Goal: Task Accomplishment & Management: Manage account settings

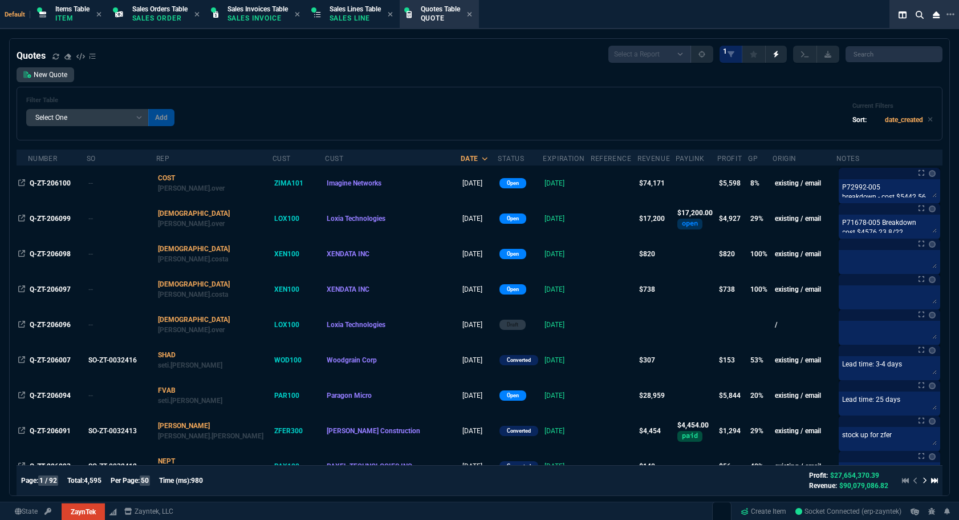
select select
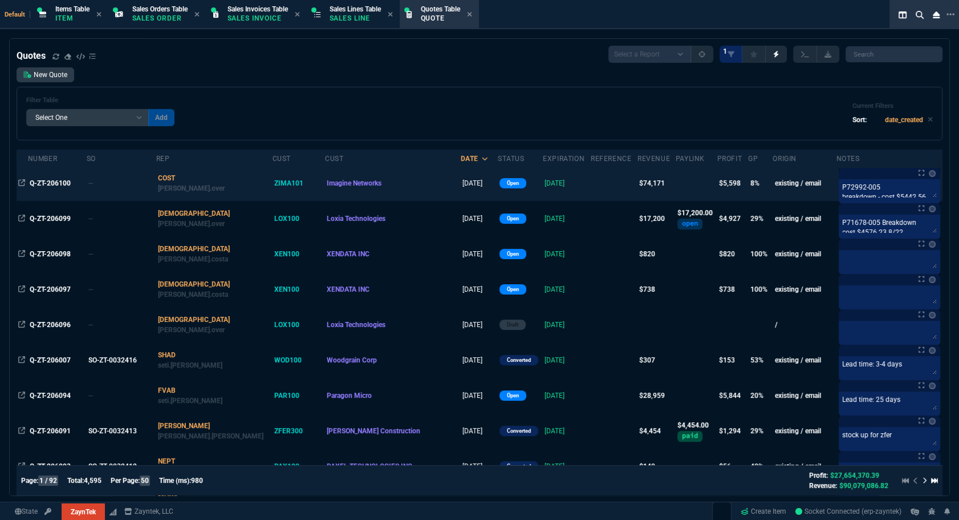
click at [58, 177] on td "Q-ZT-206100" at bounding box center [57, 182] width 59 height 35
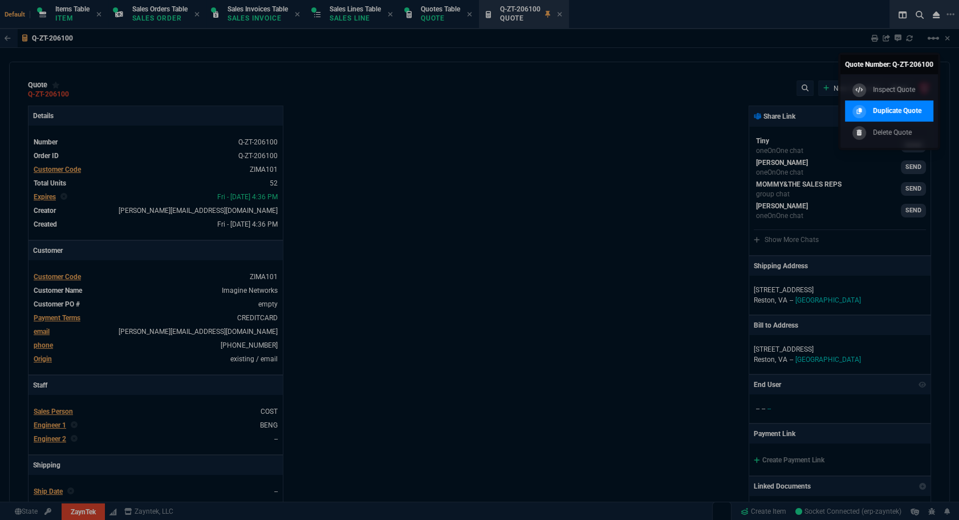
type input "20"
type input "495"
type input "8"
type input "70"
type input "17"
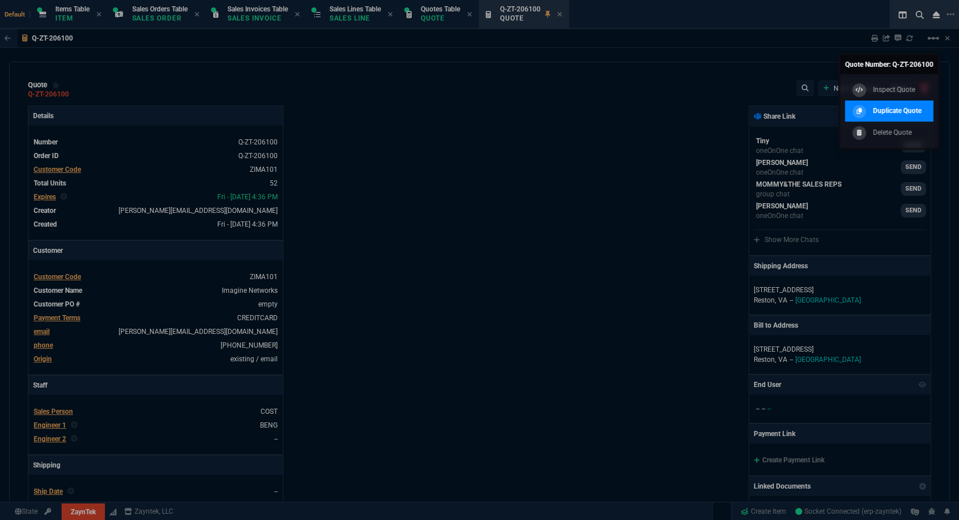
type input "10"
type input "53"
type input "260"
type input "56"
type input "125"
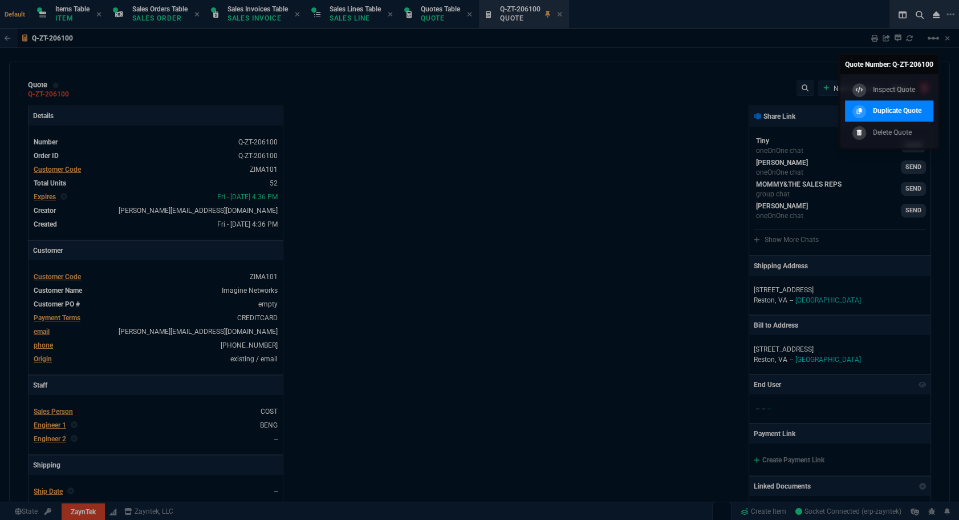
type input "64"
type input "70"
type input "0"
type input "29"
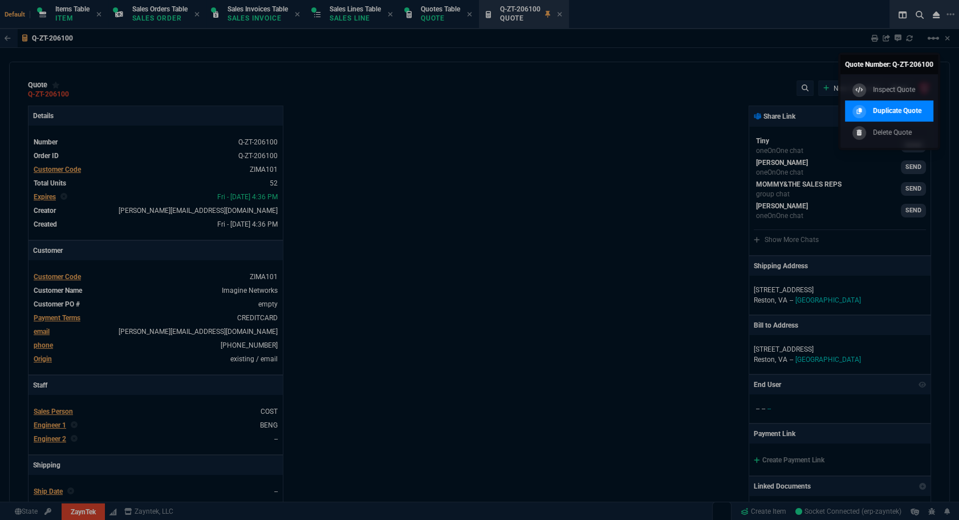
type input "200"
type input "16"
type input "55"
type input "67"
type input "130"
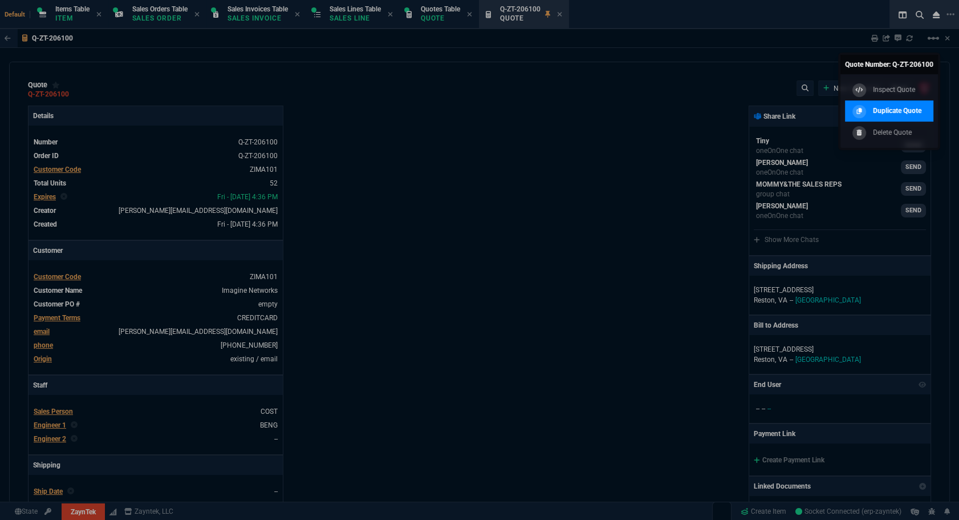
type input "84"
type input "205"
type input "13"
type input "15"
type input "20"
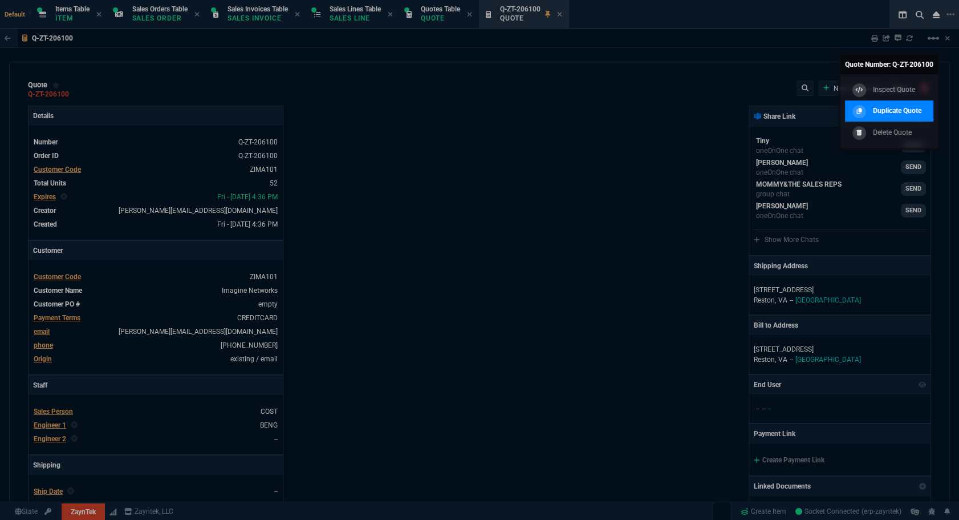
type input "10"
type input "17"
type input "10"
type input "43"
type input "75"
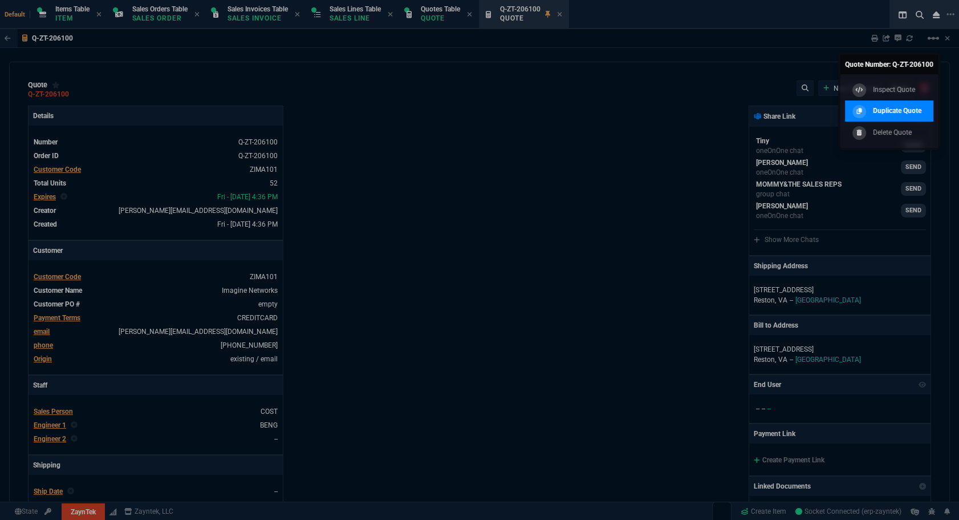
type input "20"
type input "25"
type input "80"
type input "4"
type input "17"
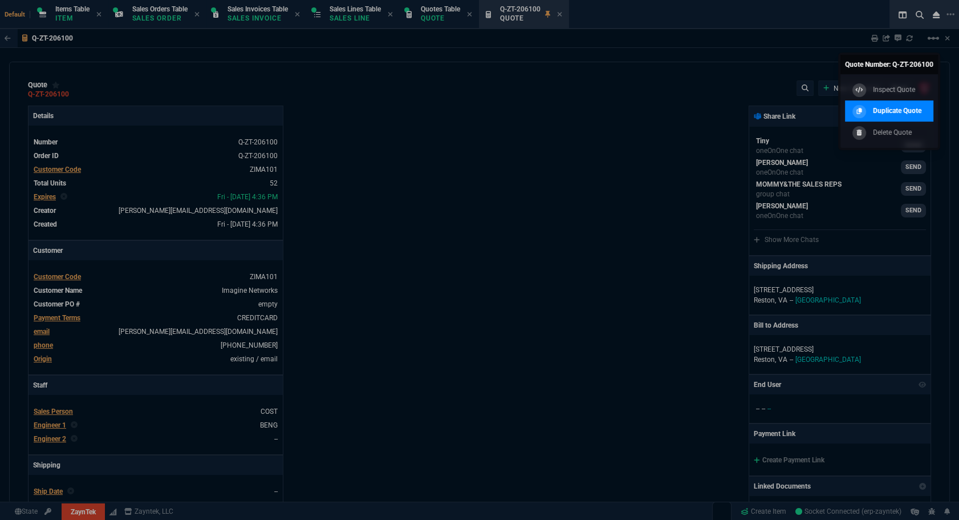
type input "10"
type input "47"
type input "35"
type input "0"
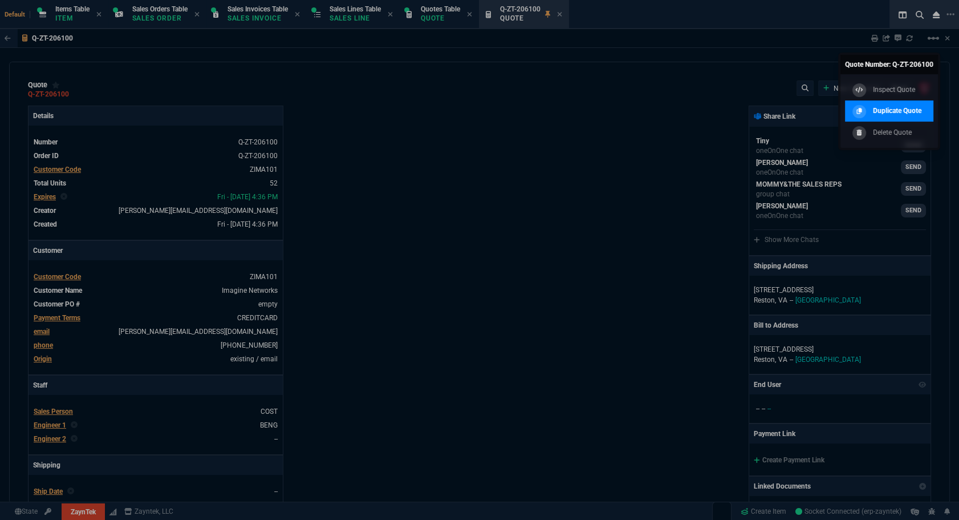
type input "11"
type input "124"
type input "11"
type input "15"
type input "11"
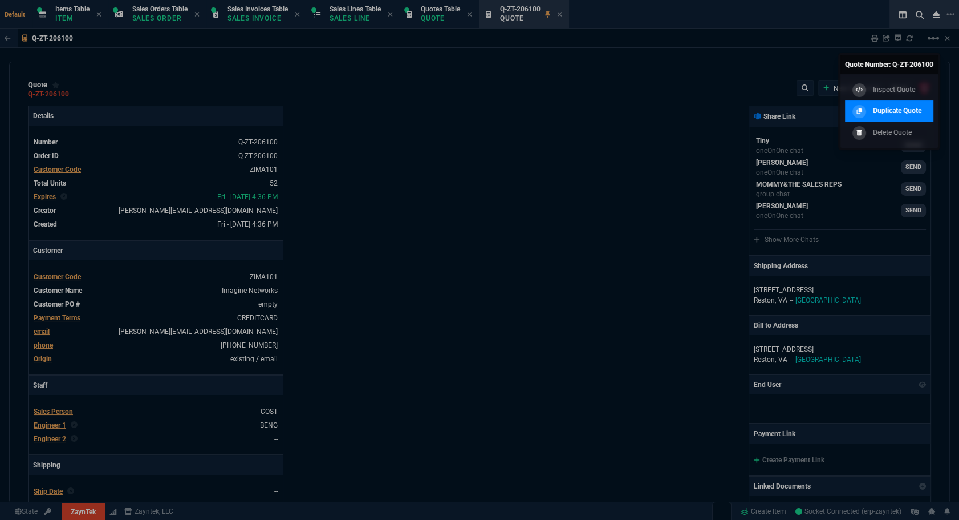
type input "415"
type input "6049.97"
type input "59"
type input "1950"
type input "54"
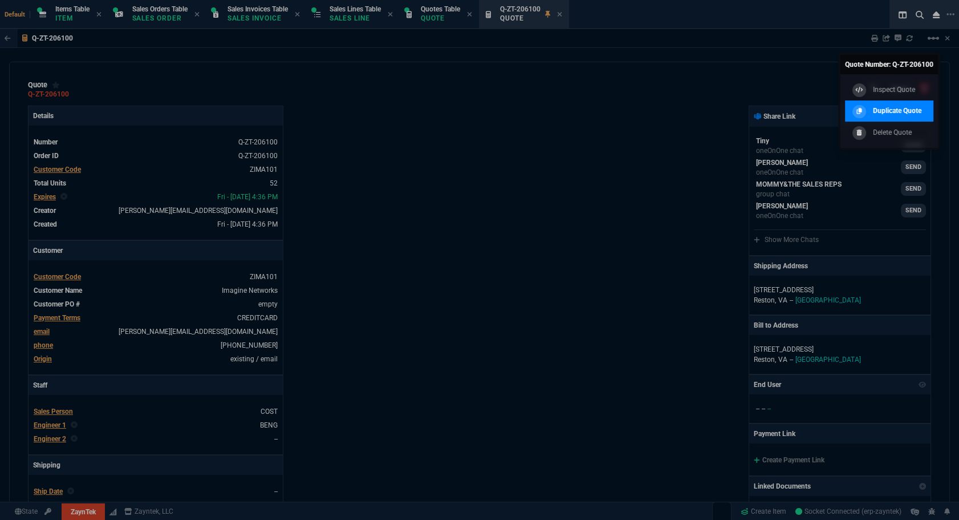
type input "129"
type input "53"
type input "2498"
type input "80"
type input "496.8"
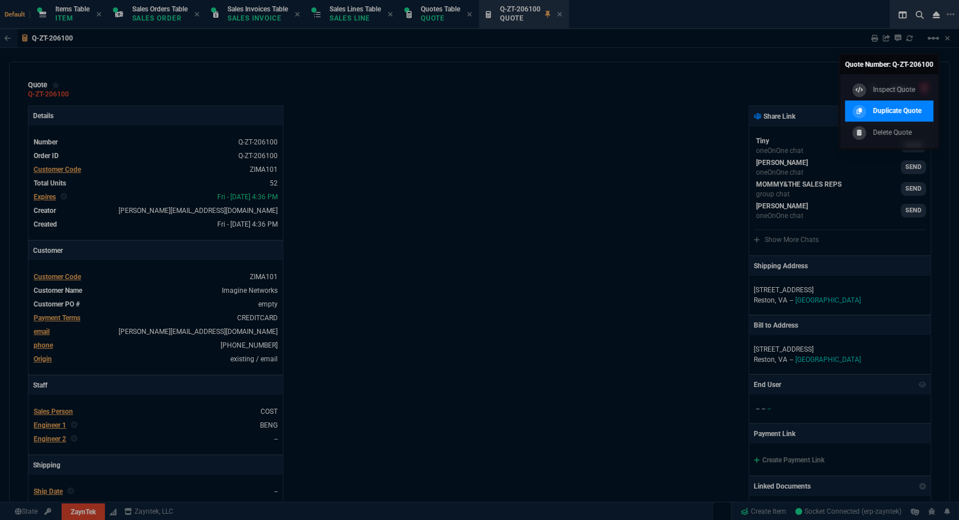
type input "55"
type input "202"
type input "46"
type input "38"
type input "47"
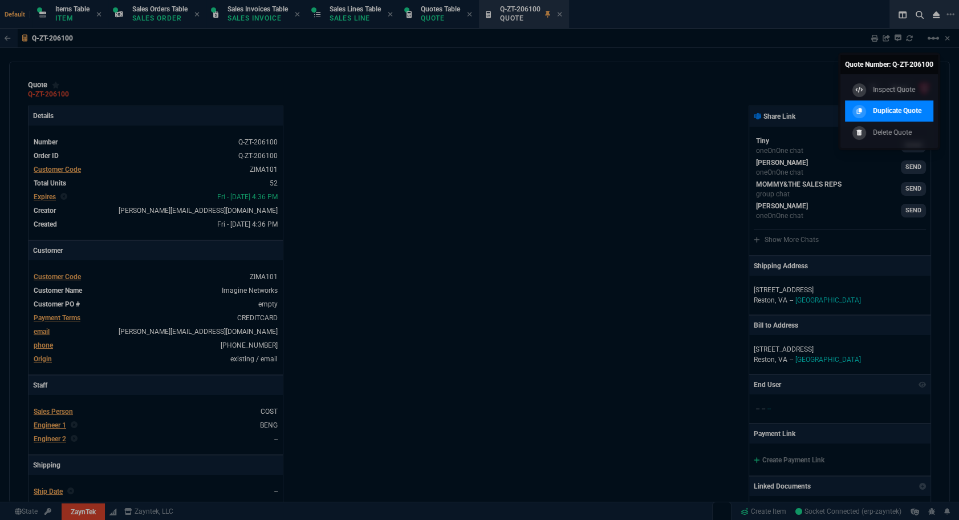
type input "2619"
type input "73"
type input "1325"
type input "74"
type input "485"
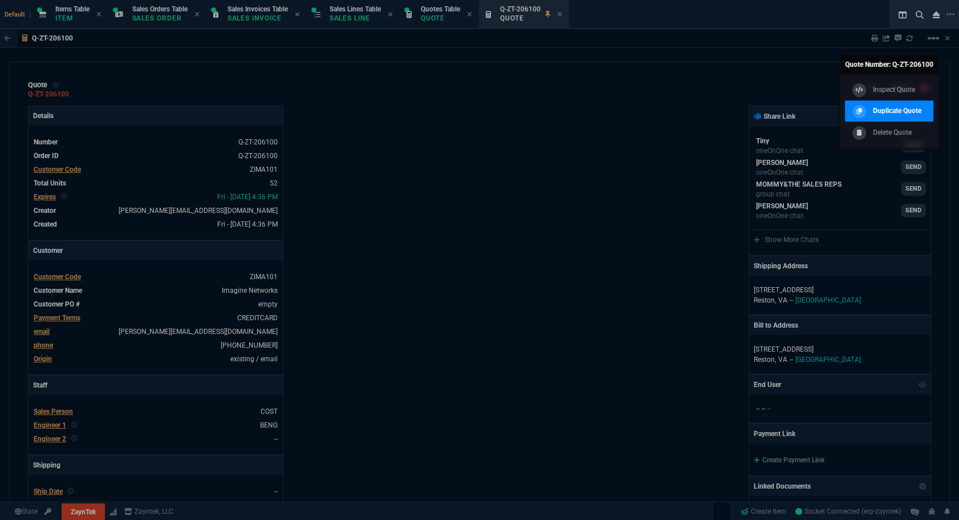
type input "584.39"
type input "184"
type input "701"
type input "138"
type input "399"
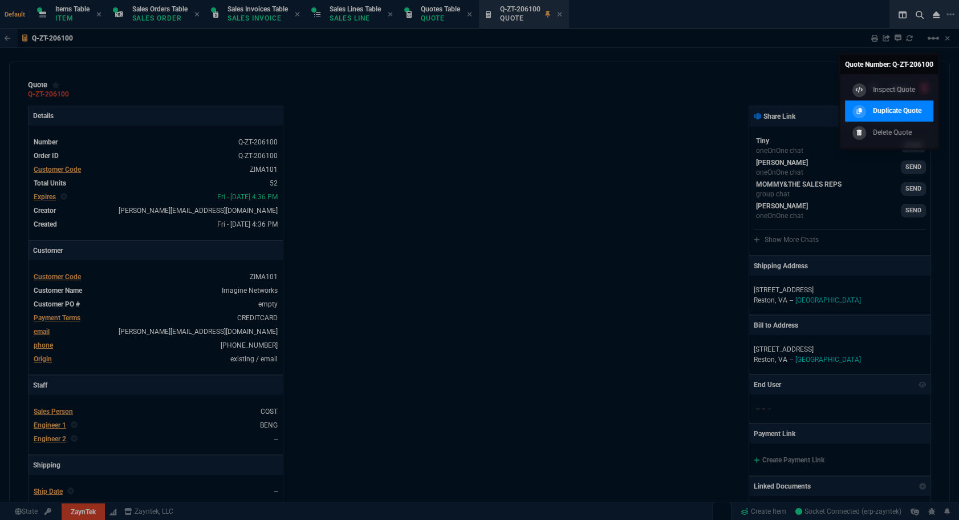
type input "524"
type input "11"
type input "164"
click at [890, 113] on p "Duplicate Quote" at bounding box center [897, 110] width 48 height 10
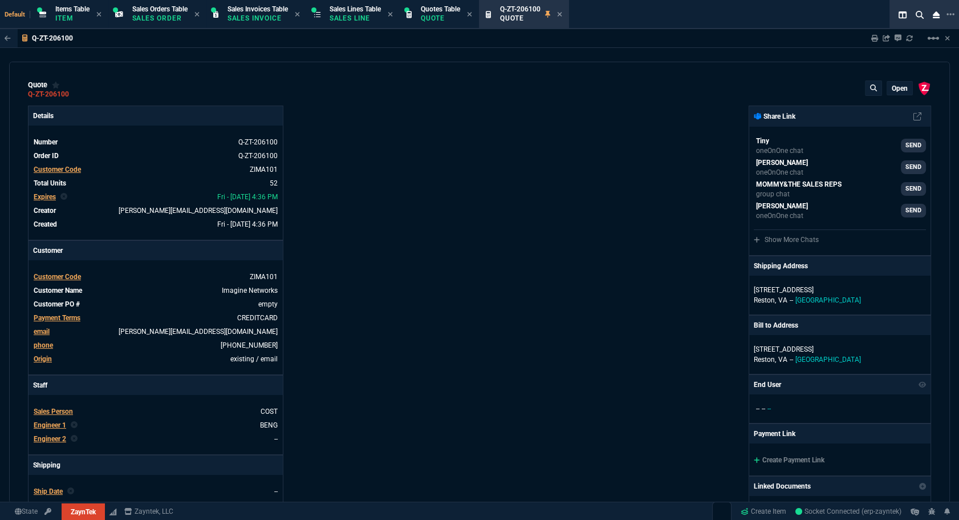
type input "60"
type input "58"
type input "38"
type input "93"
type input "57"
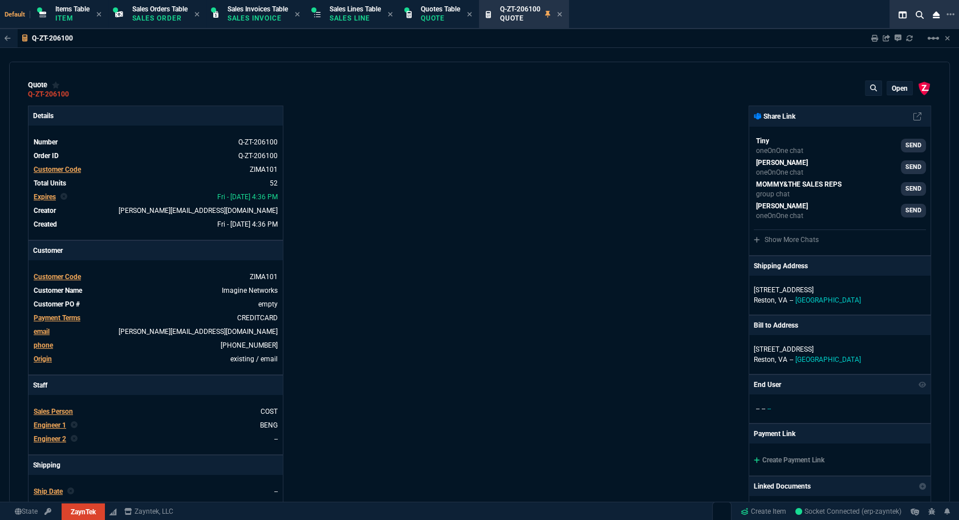
type input "56"
type input "76"
type input "55"
type input "50"
type input "54"
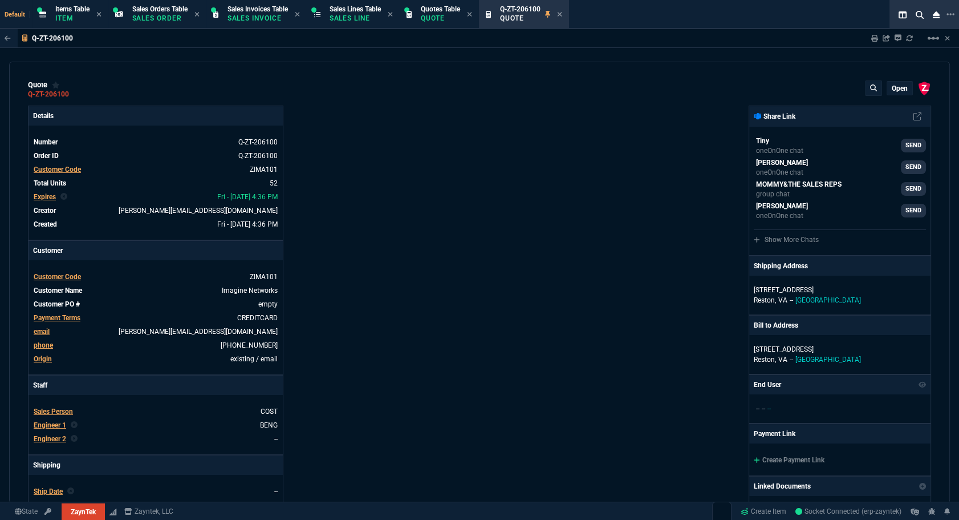
type input "0"
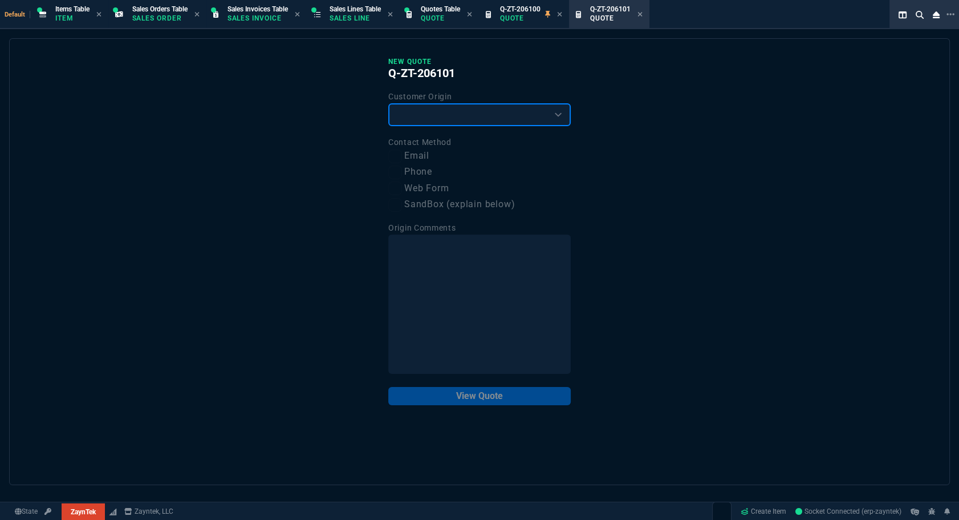
click at [428, 116] on select "Existing Customer Amazon Lead (first order) Website Lead (first order) Called (…" at bounding box center [479, 114] width 182 height 23
select select "existing"
click at [388, 103] on select "Existing Customer Amazon Lead (first order) Website Lead (first order) Called (…" at bounding box center [479, 114] width 182 height 23
click at [408, 157] on label "Email" at bounding box center [479, 156] width 182 height 14
click at [402, 157] on input "Email" at bounding box center [395, 156] width 14 height 14
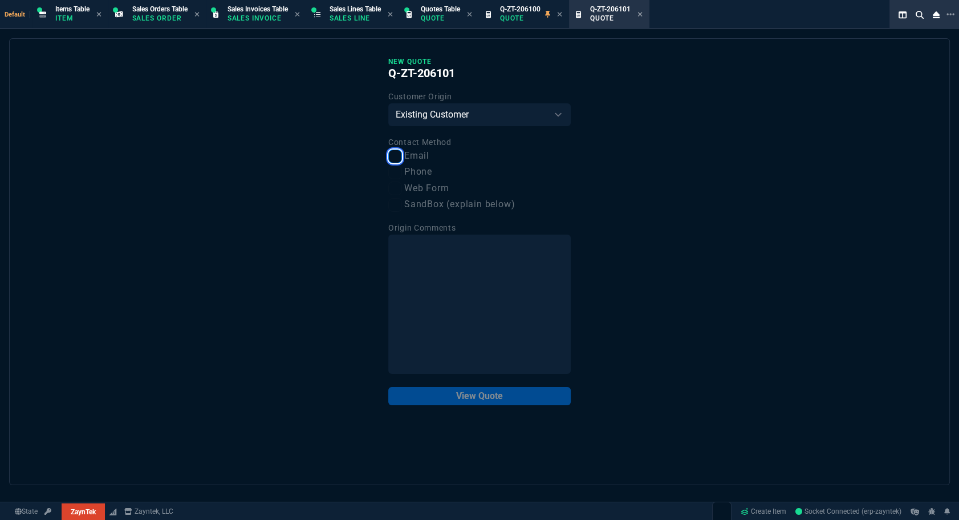
checkbox input "true"
click at [461, 401] on button "View Quote" at bounding box center [479, 396] width 182 height 18
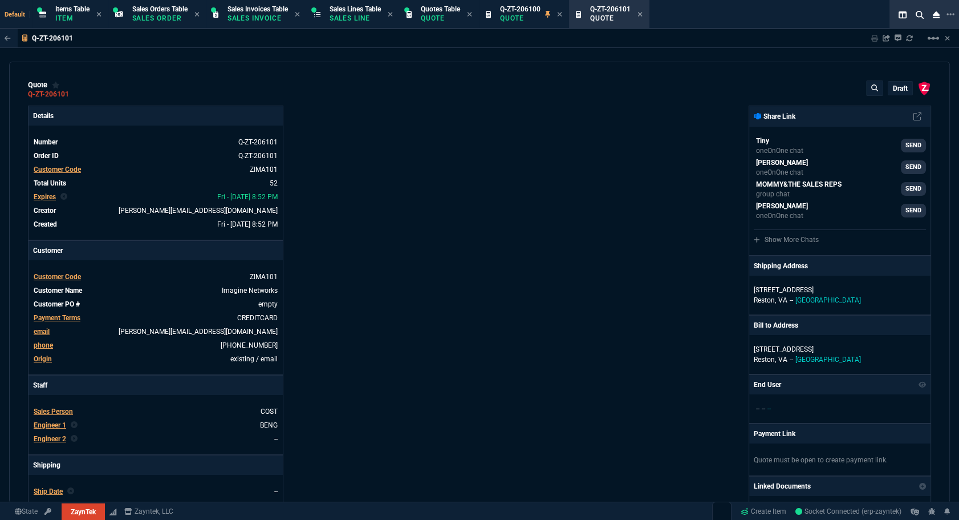
type input "20"
type input "495"
type input "8"
type input "70"
type input "17"
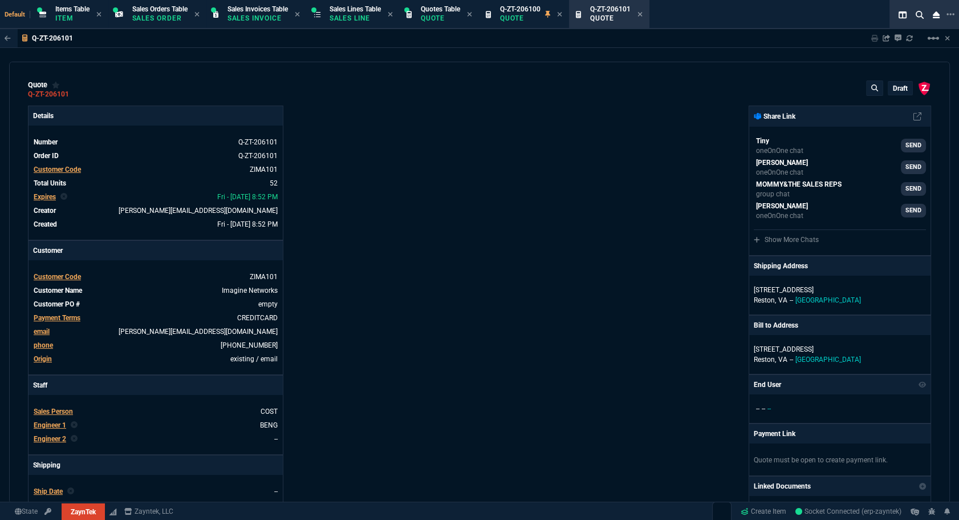
type input "10"
type input "53"
type input "260"
type input "56"
type input "125"
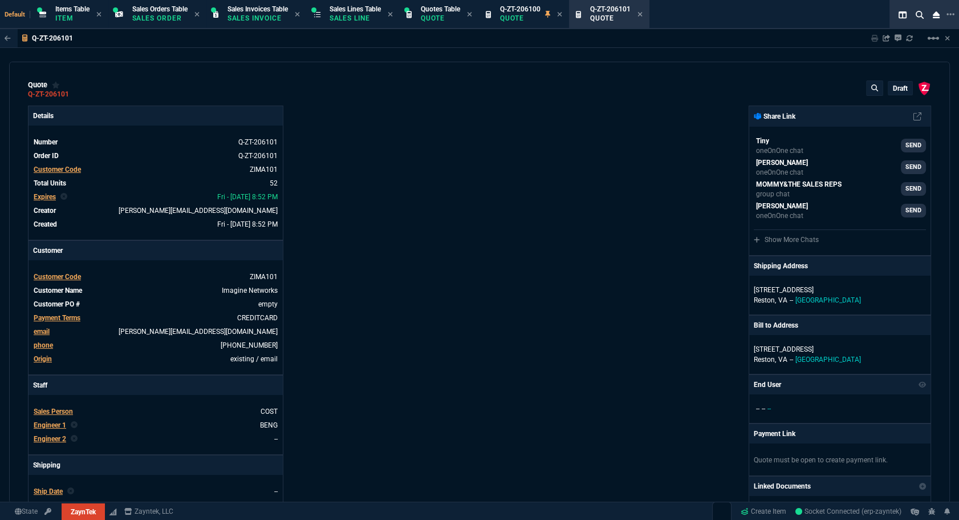
type input "64"
type input "70"
type input "0"
type input "29"
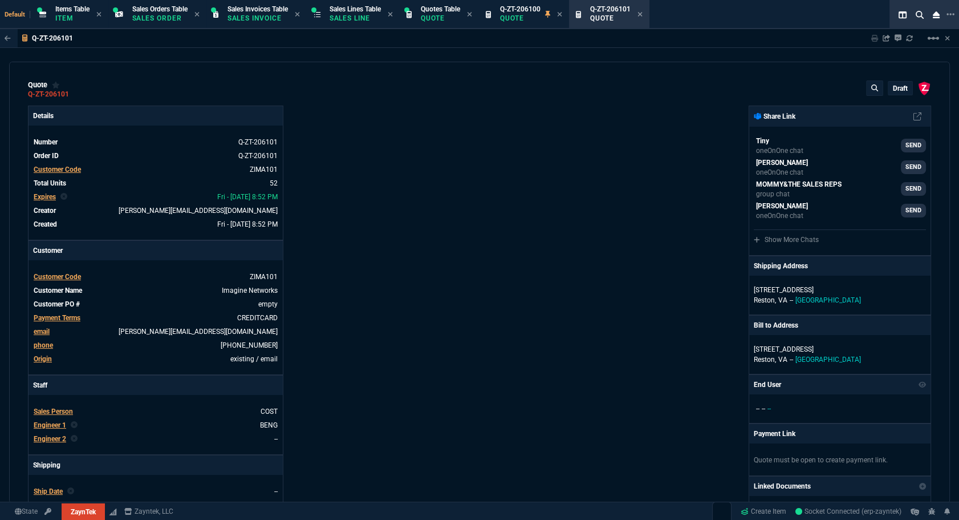
type input "200"
type input "16"
type input "55"
type input "67"
type input "130"
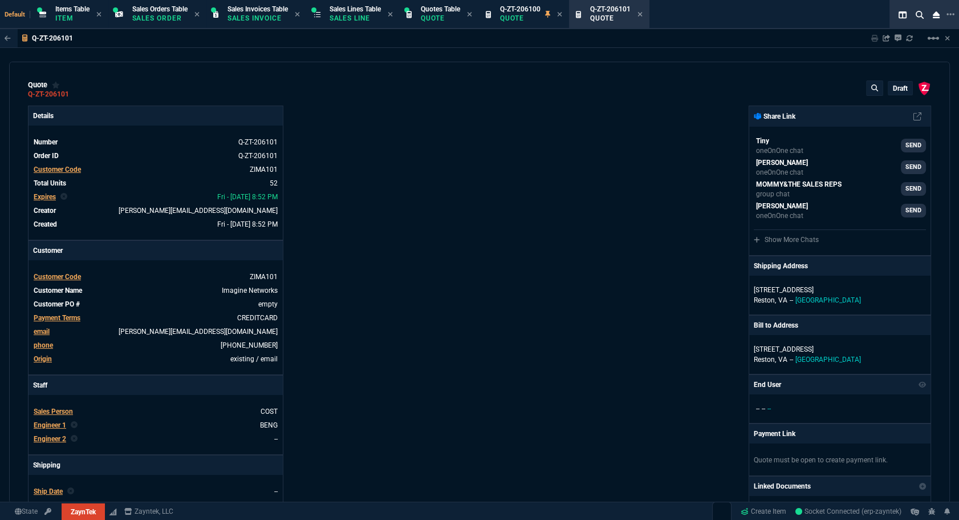
type input "84"
type input "205"
type input "13"
type input "15"
type input "20"
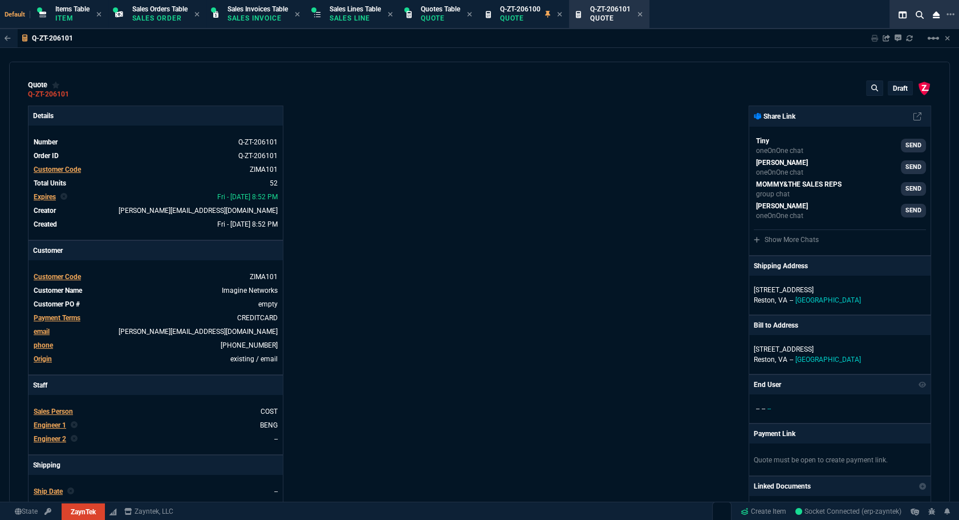
type input "10"
type input "17"
type input "10"
type input "43"
type input "75"
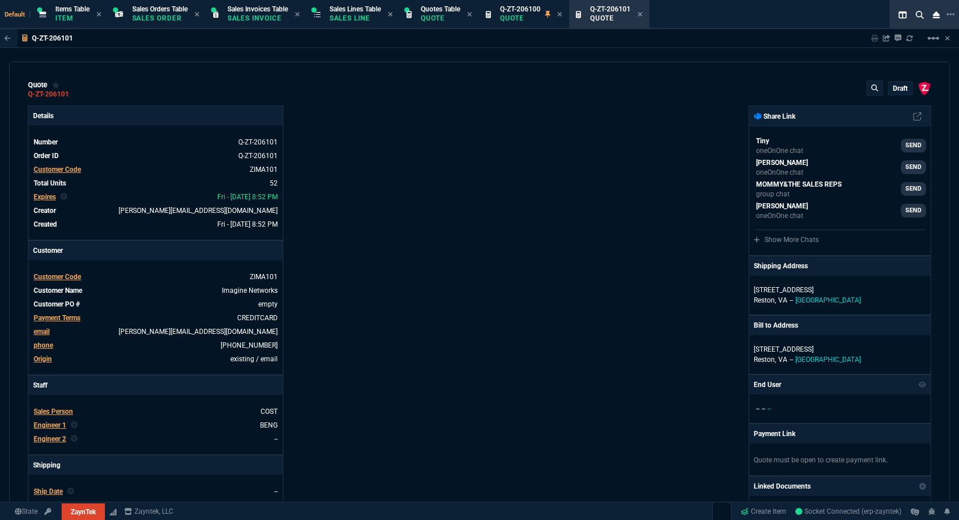
type input "20"
type input "25"
type input "80"
type input "4"
type input "17"
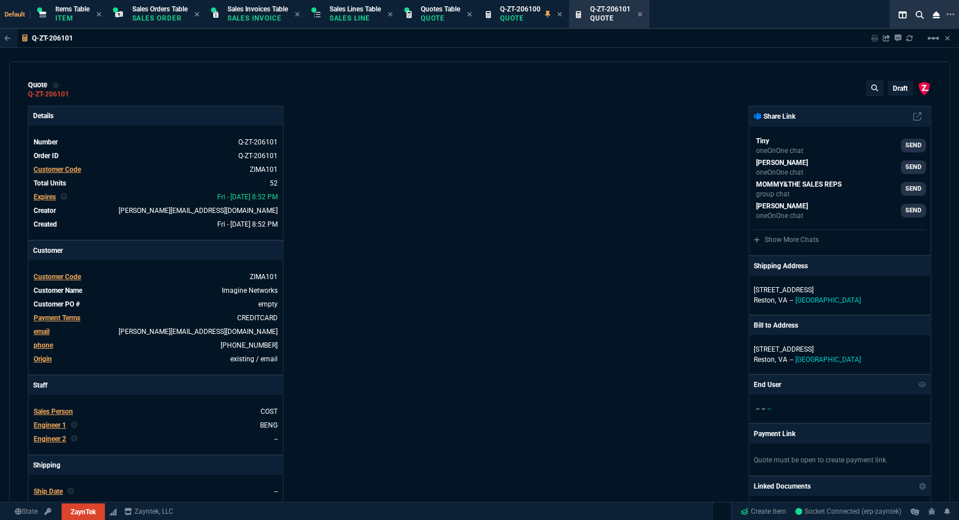
type input "10"
type input "47"
type input "35"
type input "0"
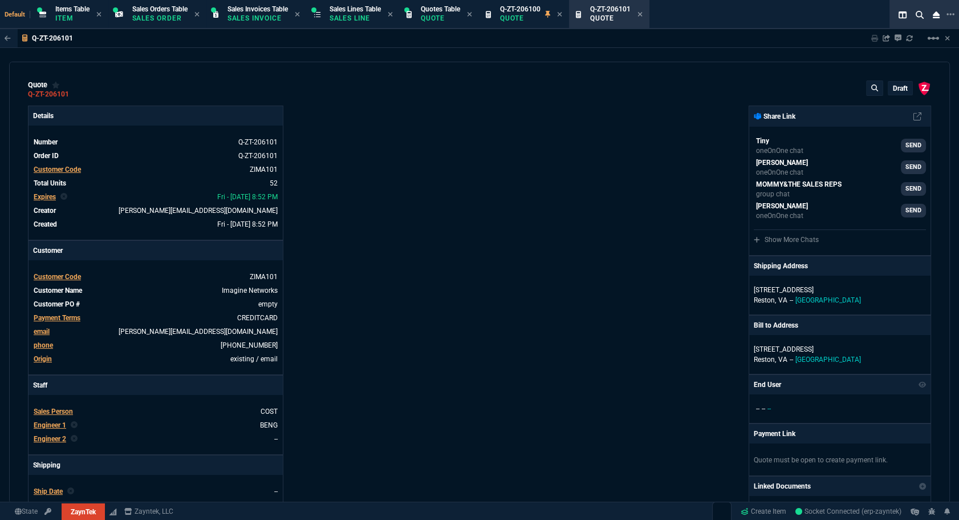
type input "11"
type input "124"
type input "11"
type input "15"
type input "11"
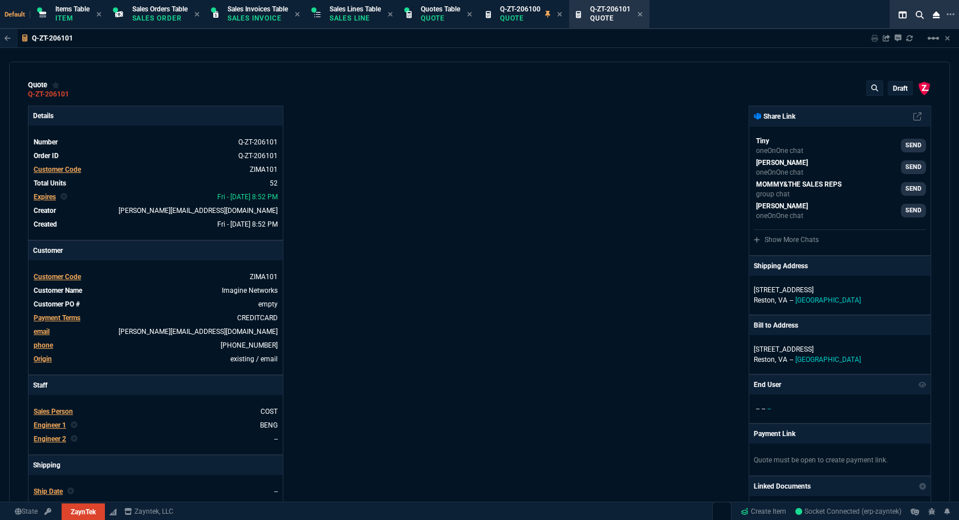
type input "415"
type input "59"
type input "54"
type input "53"
type input "80"
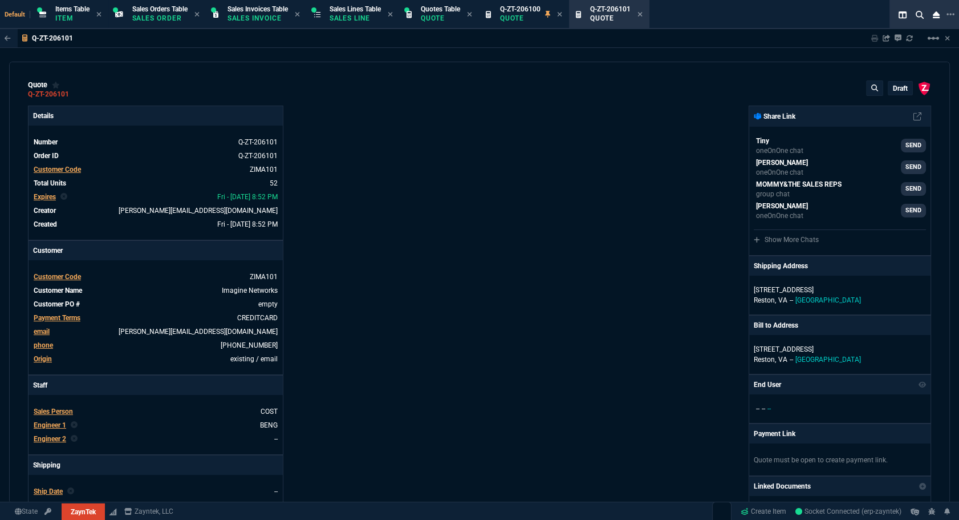
type input "55"
type input "46"
type input "47"
type input "73"
type input "74"
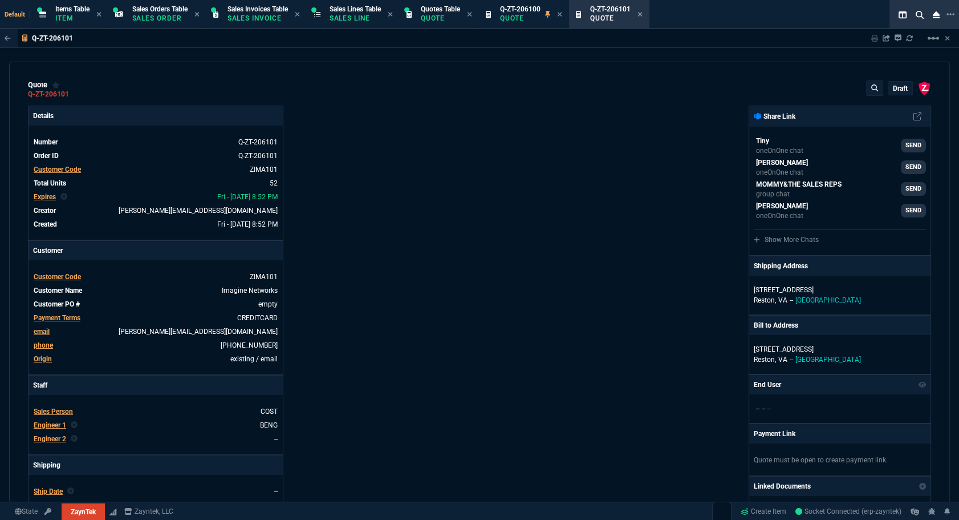
type input "60"
type input "58"
type input "38"
type input "93"
type input "57"
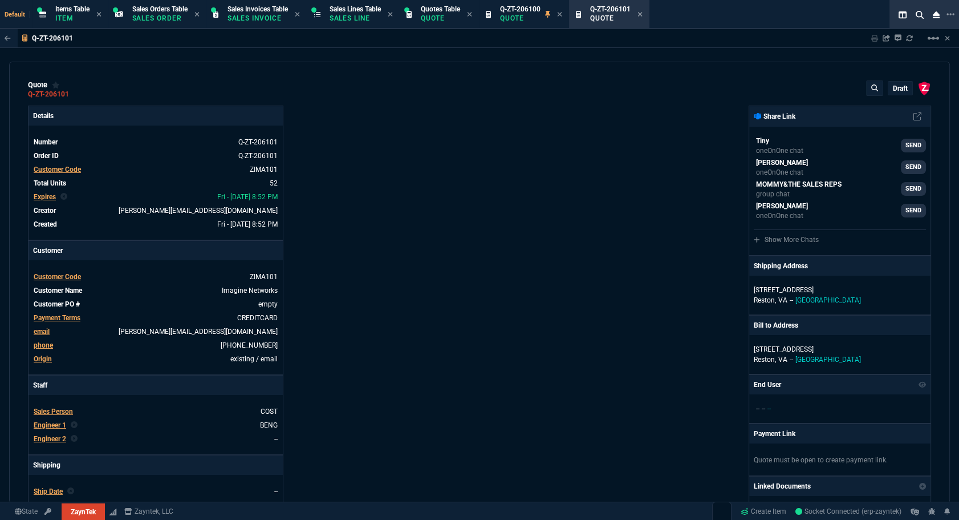
type input "56"
type input "76"
type input "55"
type input "50"
type input "54"
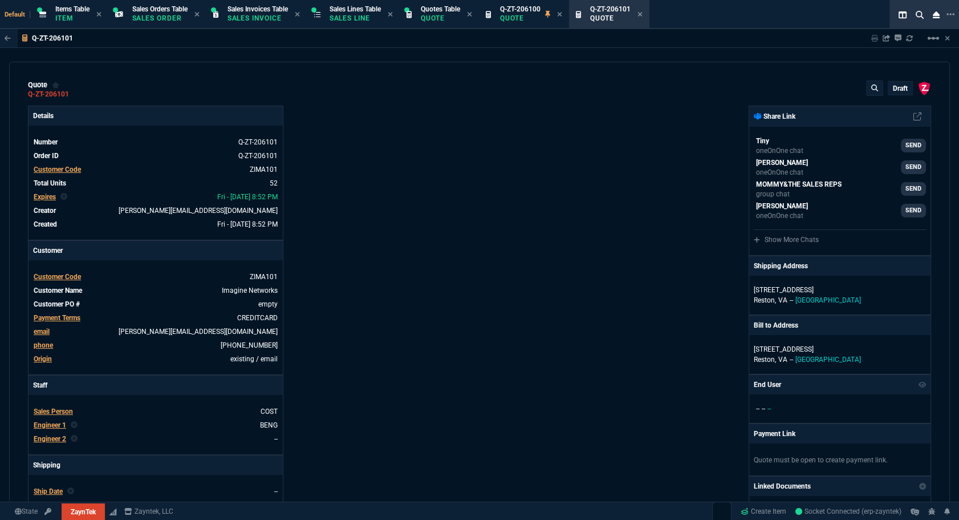
type input "0"
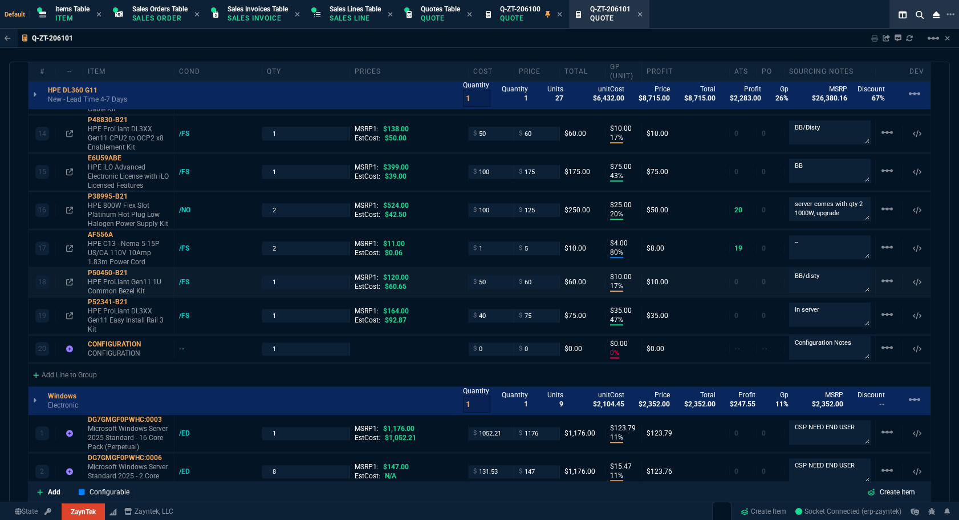
scroll to position [1451, 0]
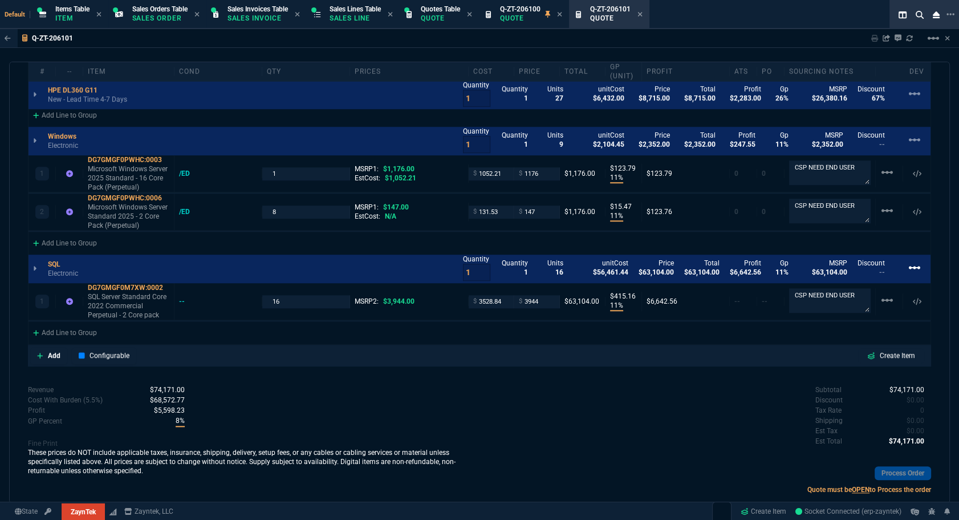
click at [908, 261] on mat-icon "linear_scale" at bounding box center [915, 268] width 14 height 14
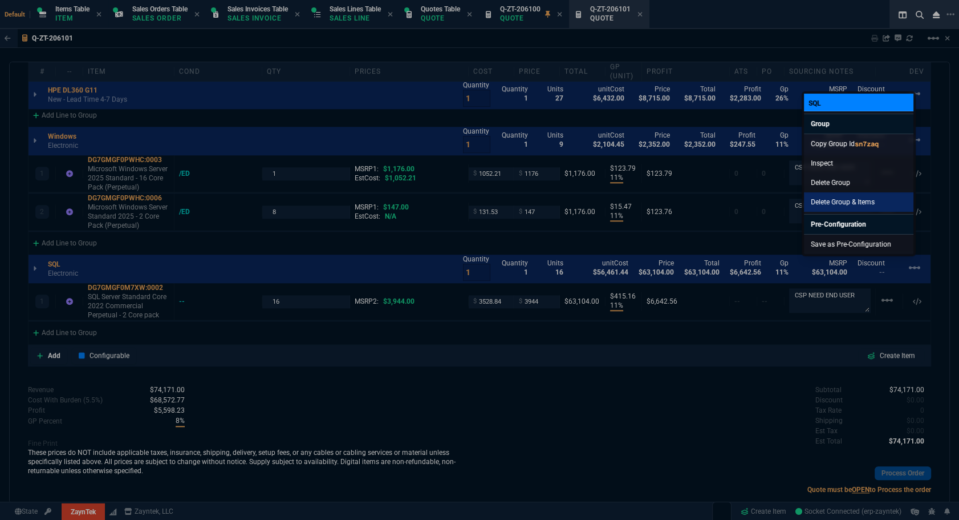
click at [851, 198] on link "Delete Group & Items" at bounding box center [858, 201] width 109 height 19
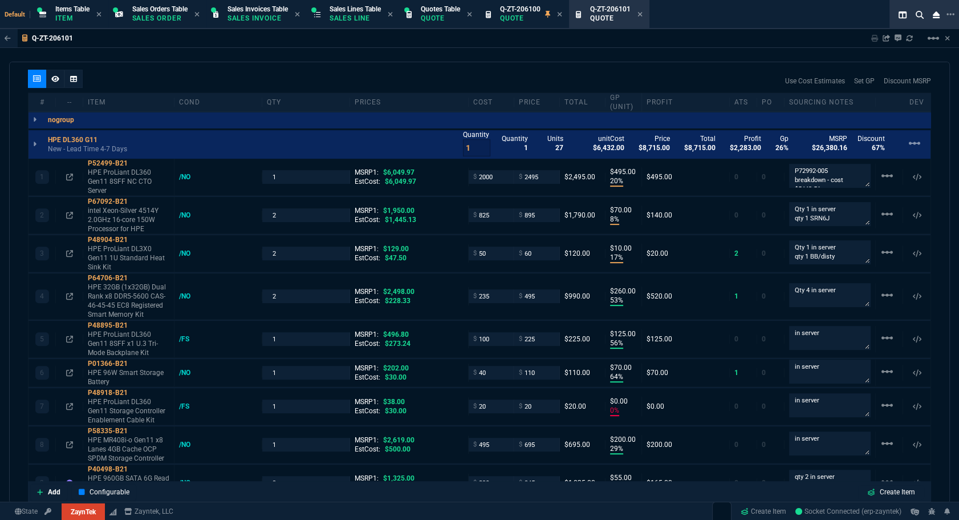
scroll to position [393, 0]
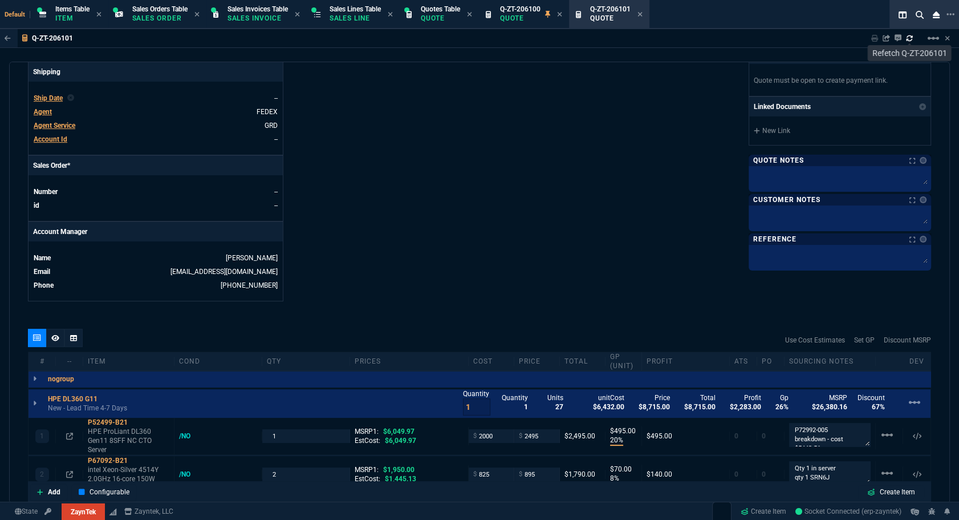
click at [910, 38] on icon at bounding box center [909, 38] width 7 height 7
click at [661, 263] on div "ZaynTek, LLC 2609 Technology Dr Suite 200 Plano, TX 75074 Share Link Tiny oneOn…" at bounding box center [706, 7] width 452 height 589
type input "20"
type input "495"
type input "6049.97"
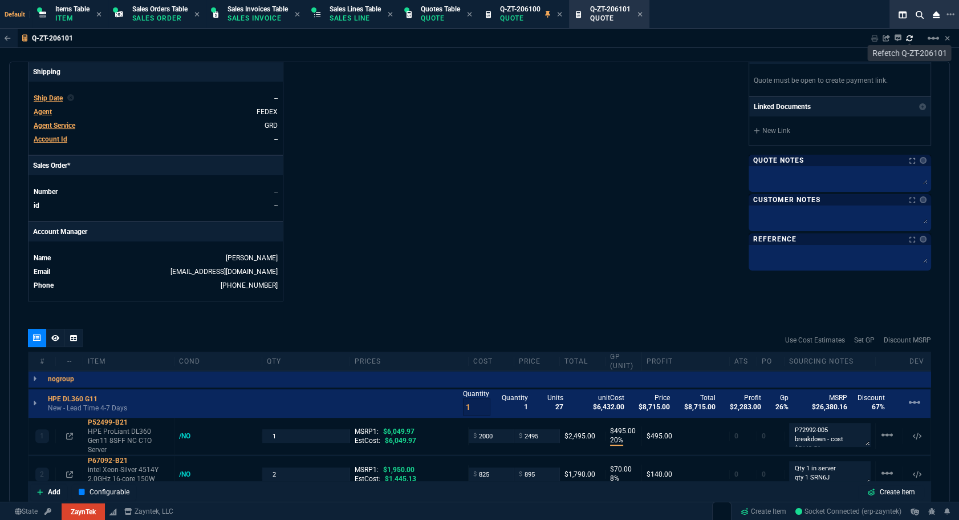
type input "8"
type input "70"
type input "1950"
type input "17"
type input "10"
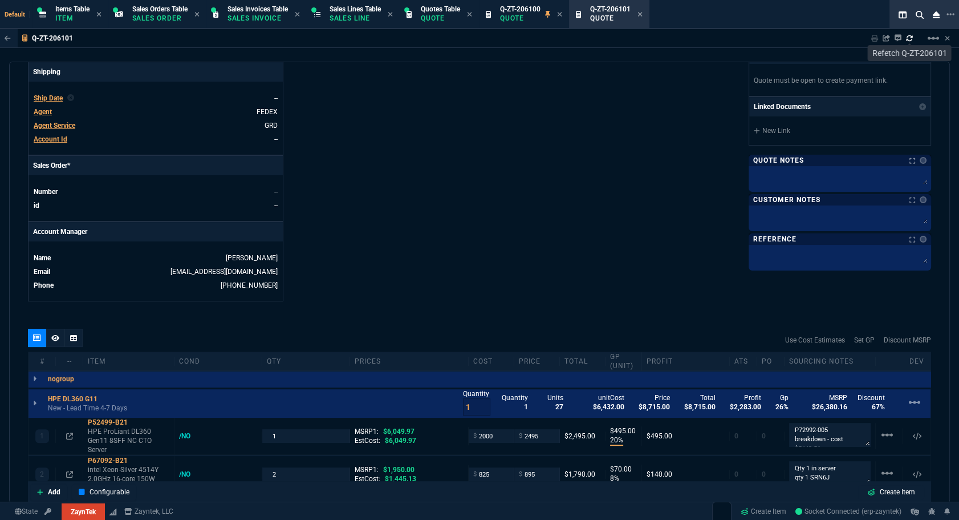
type input "129"
type input "53"
type input "260"
type input "2498"
type input "56"
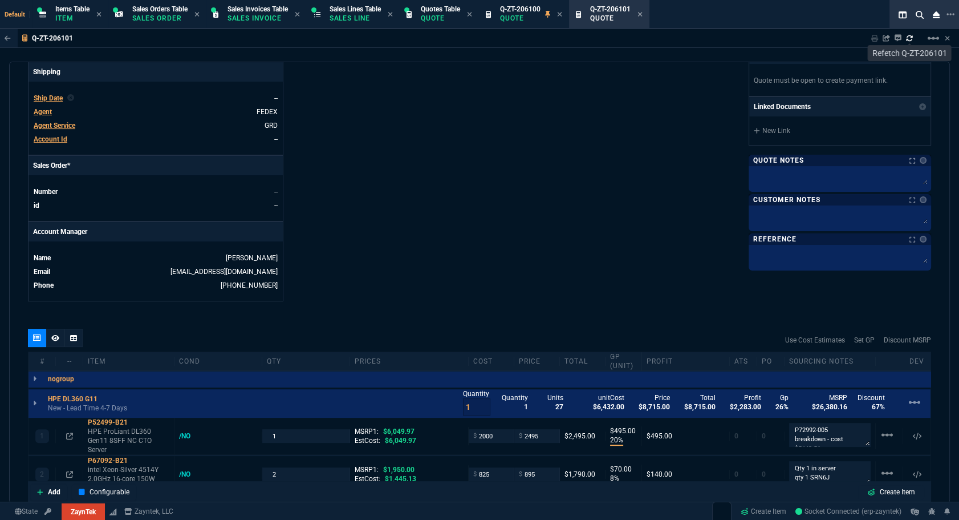
type input "125"
type input "496.8"
type input "64"
type input "70"
type input "202"
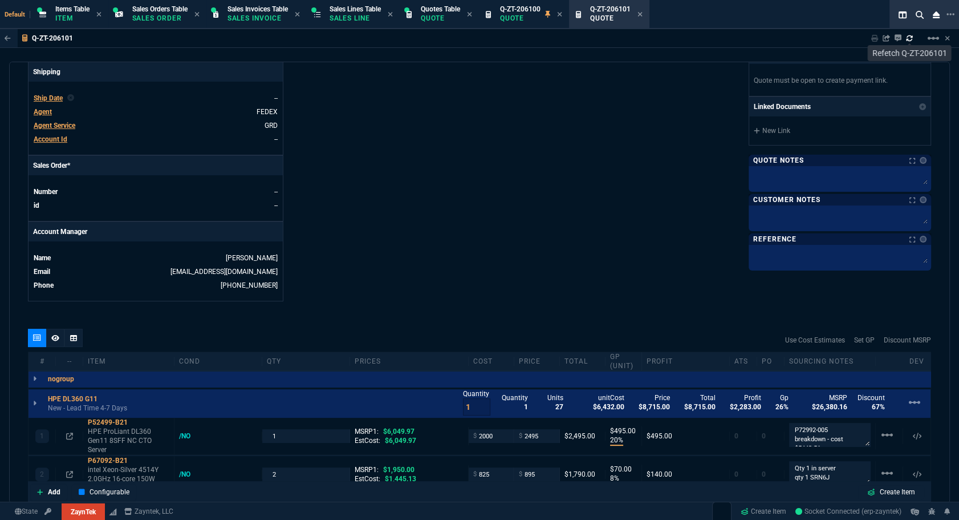
type input "0"
type input "38"
type input "29"
type input "200"
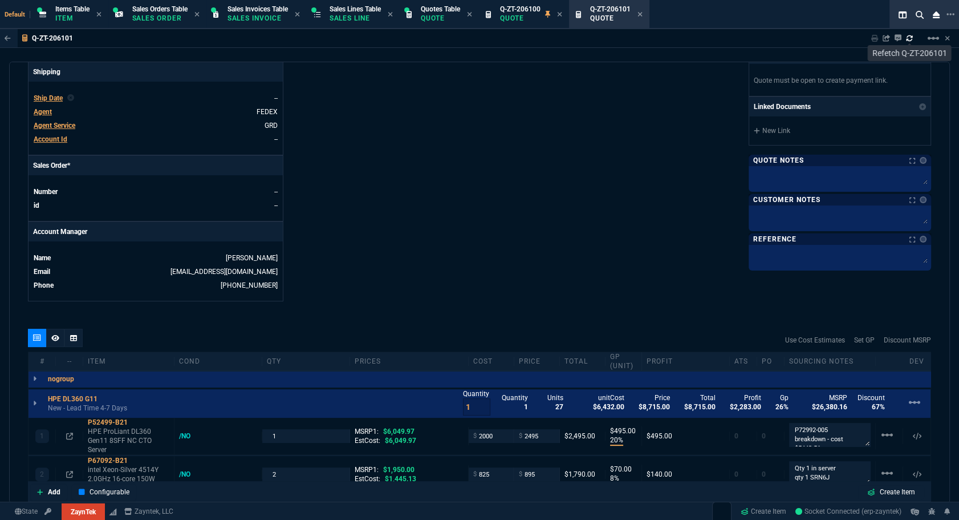
type input "2619"
type input "16"
type input "55"
type input "1325"
type input "67"
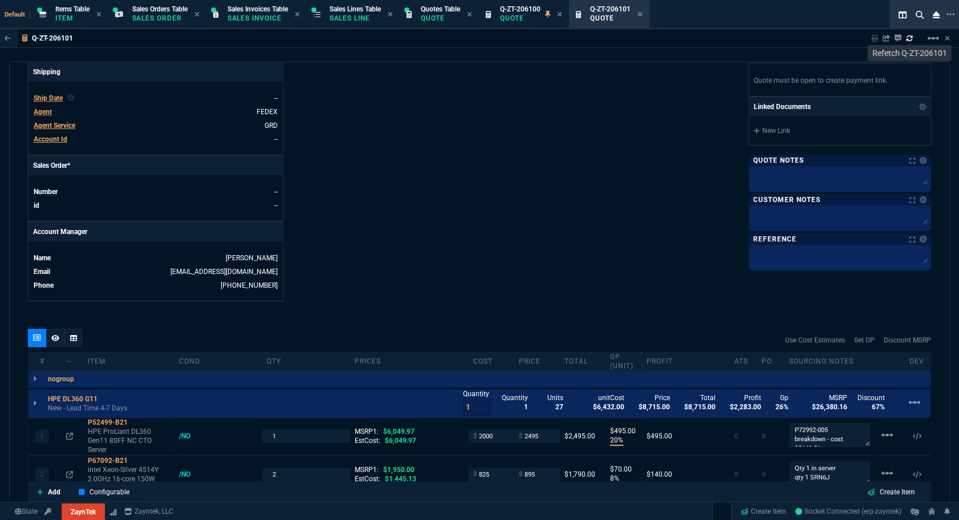
type input "130"
type input "485"
type input "84"
type input "205"
type input "584.39"
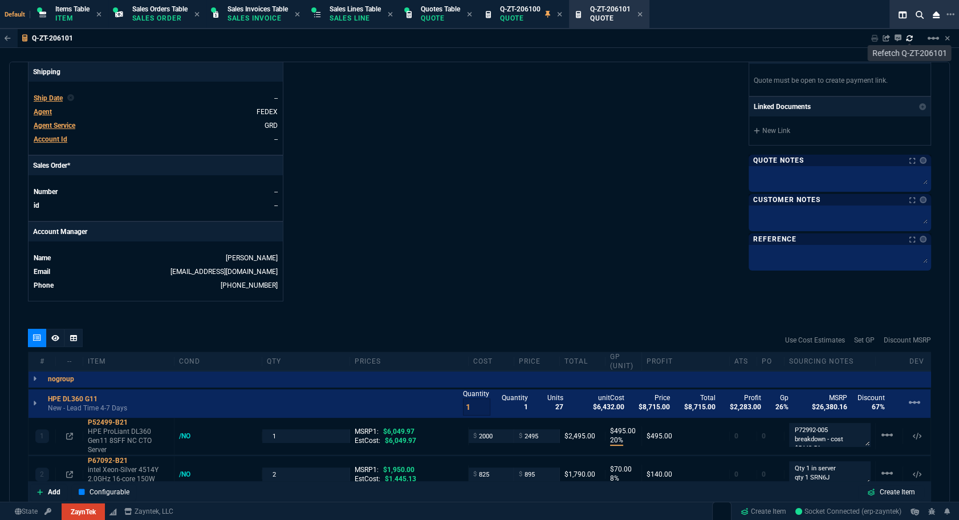
type input "13"
type input "15"
type input "184"
type input "20"
type input "10"
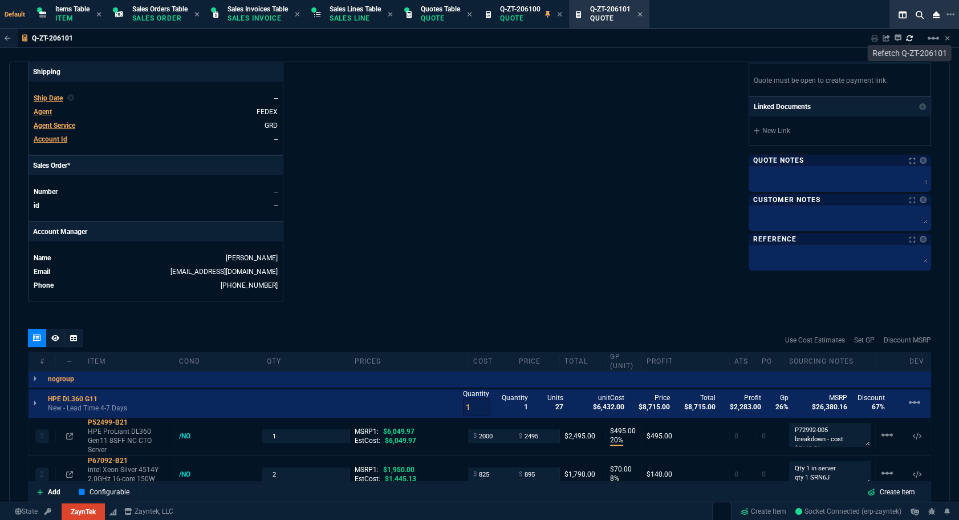
type input "701"
type input "17"
type input "10"
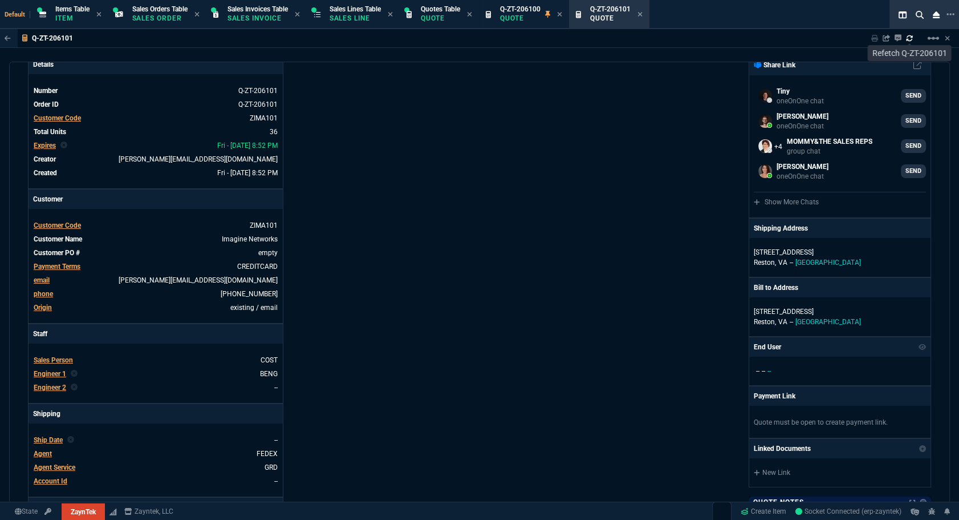
scroll to position [0, 0]
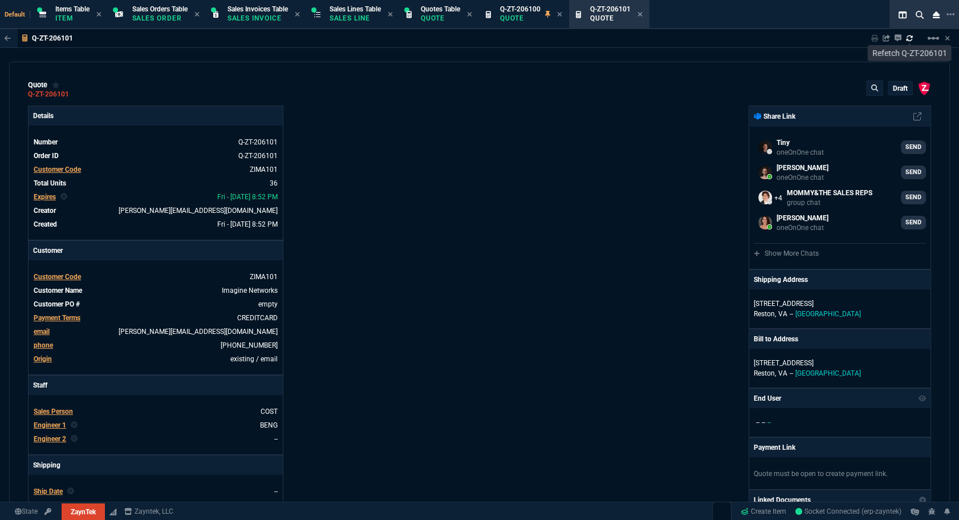
click at [894, 84] on p "draft" at bounding box center [900, 88] width 15 height 9
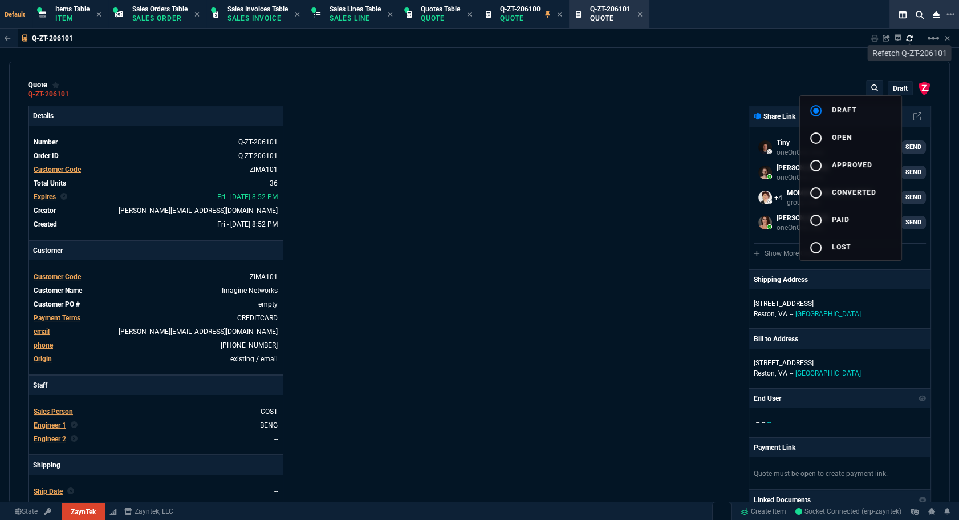
click at [854, 137] on button "radio_button_unchecked open" at bounding box center [851, 136] width 102 height 27
click at [615, 159] on div at bounding box center [479, 260] width 959 height 520
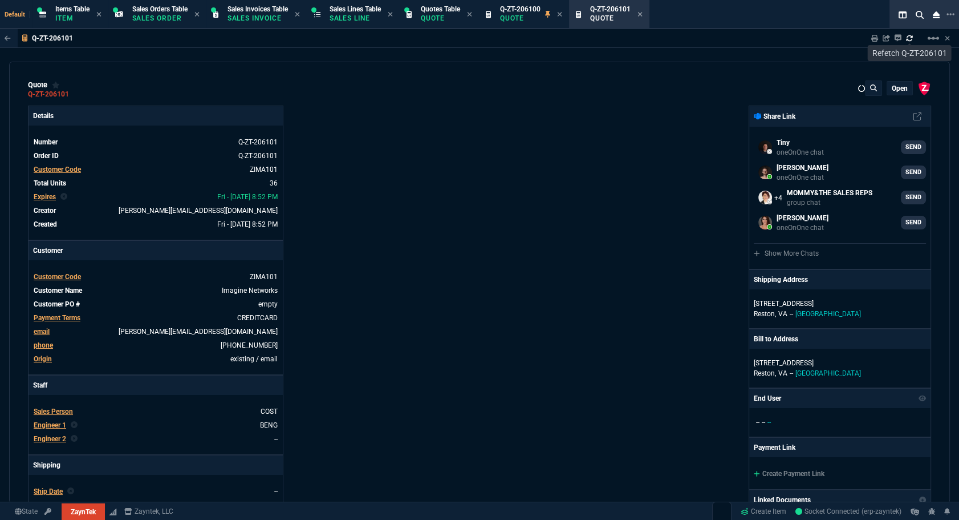
scroll to position [363, 0]
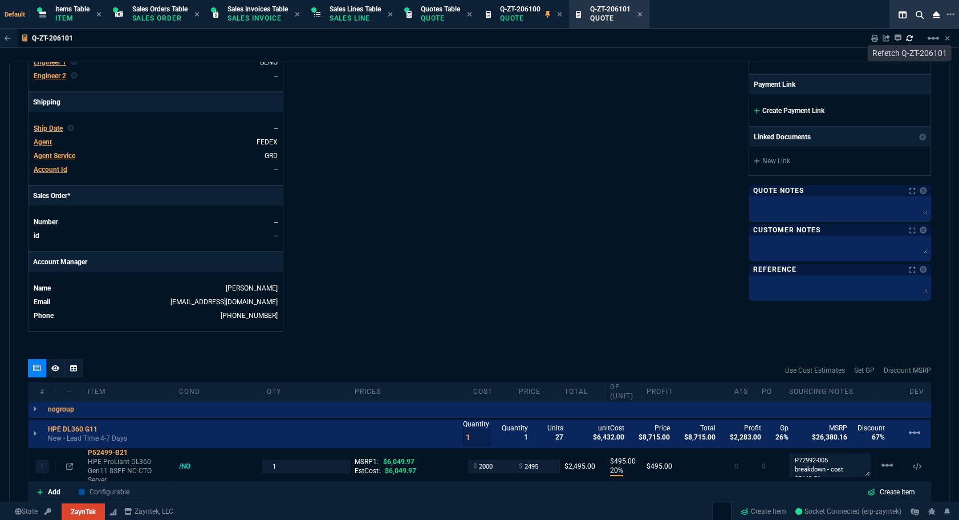
click at [765, 115] on div "Create Payment Link" at bounding box center [839, 110] width 181 height 32
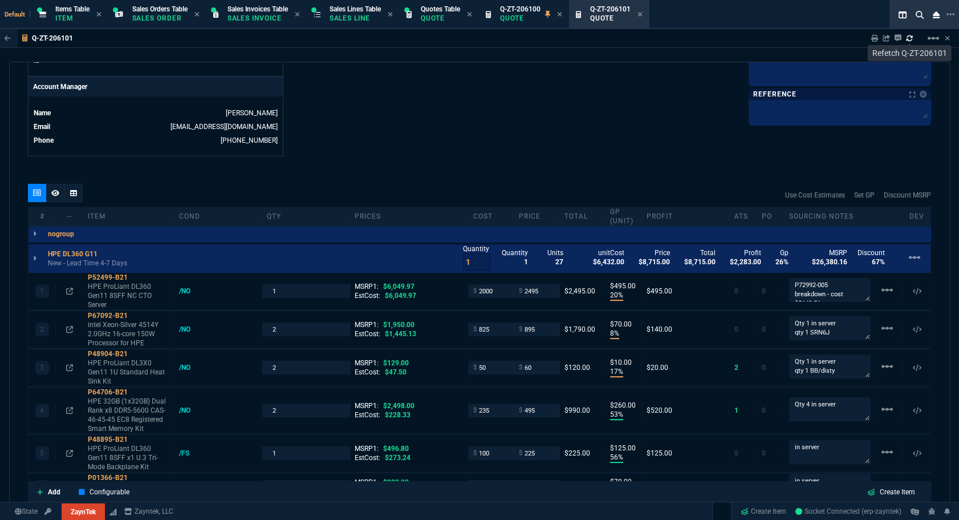
scroll to position [227, 0]
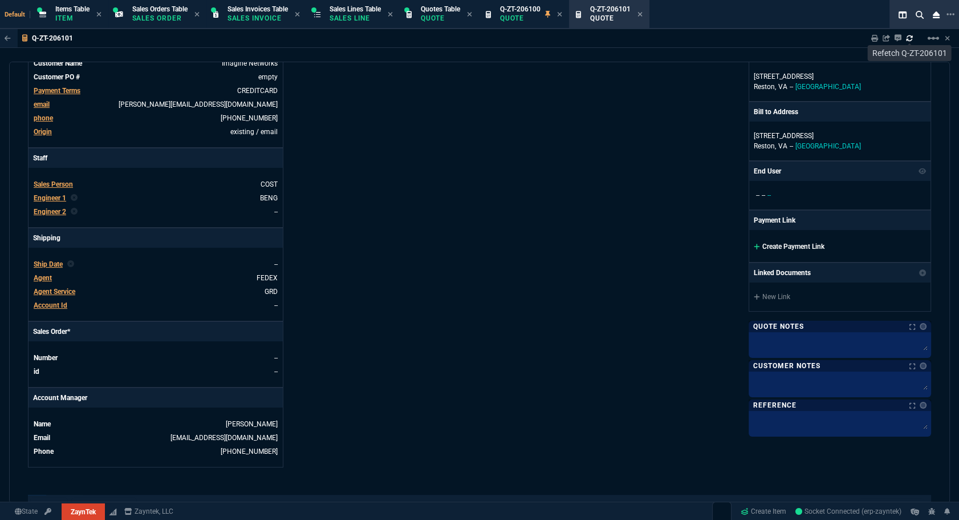
click at [788, 245] on link "Create Payment Link" at bounding box center [789, 246] width 71 height 8
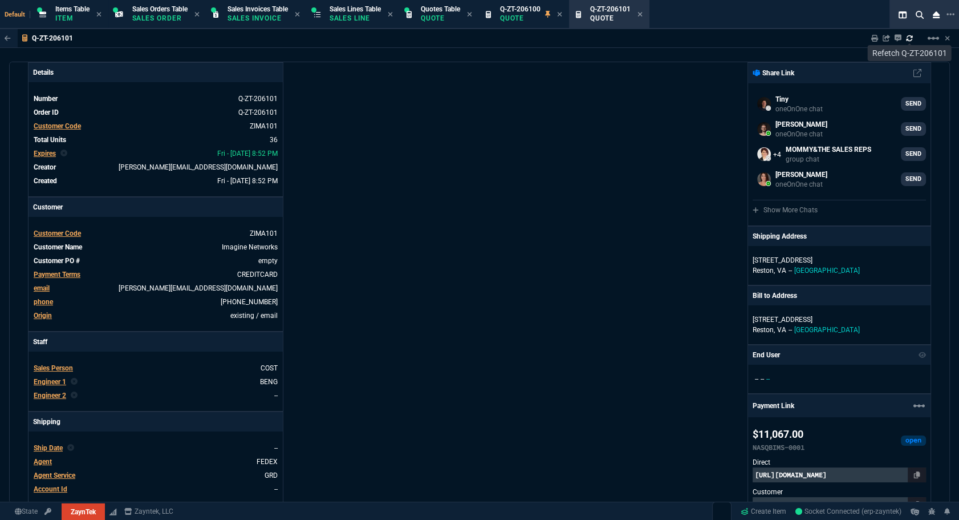
scroll to position [0, 0]
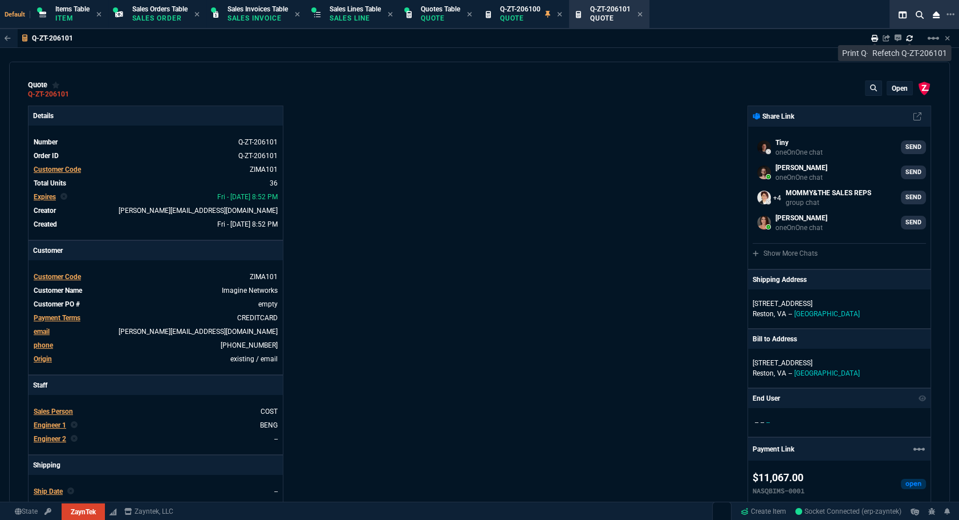
click at [873, 40] on icon at bounding box center [874, 38] width 7 height 7
click at [950, 148] on div "Q-ZT-206101 Sharing Q-ZT-206101 Link Dev Link Share on Teams linear_scale quote…" at bounding box center [479, 293] width 959 height 529
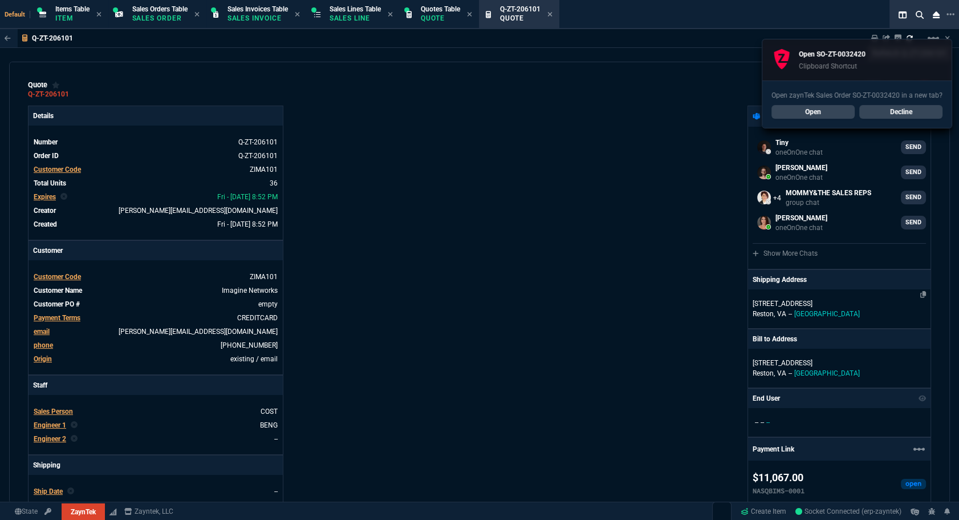
click at [877, 118] on link "Decline" at bounding box center [900, 112] width 83 height 14
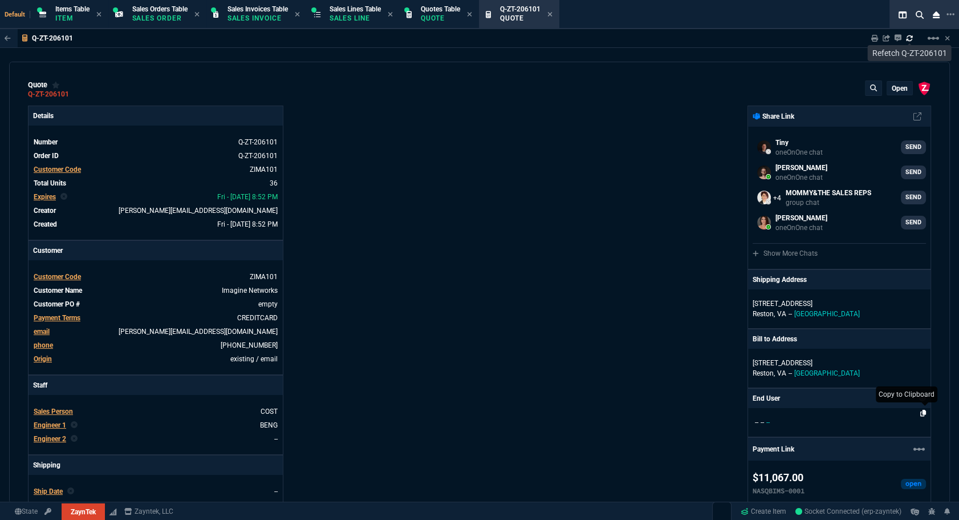
scroll to position [207, 0]
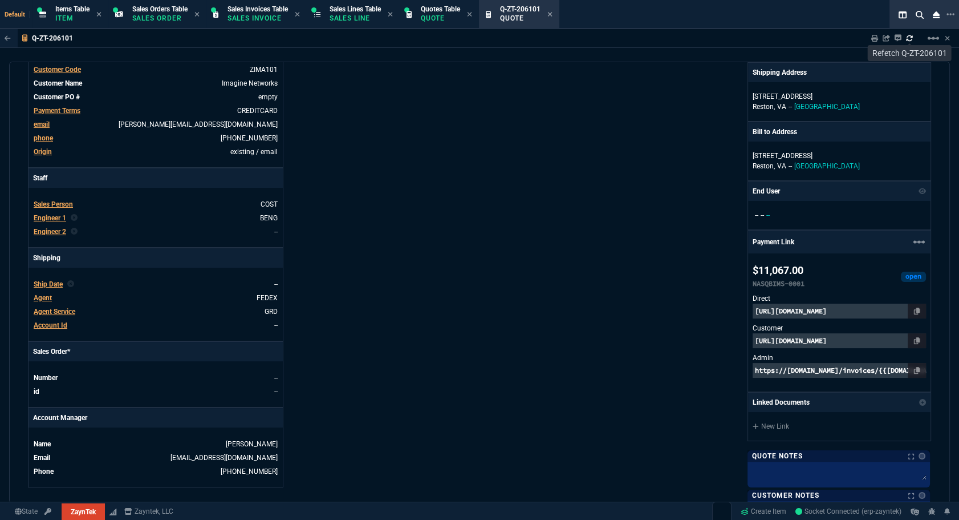
click at [801, 28] on div "Default Items Table Item Sales Orders Table Sales Order Sales Invoices Table Sa…" at bounding box center [457, 14] width 914 height 29
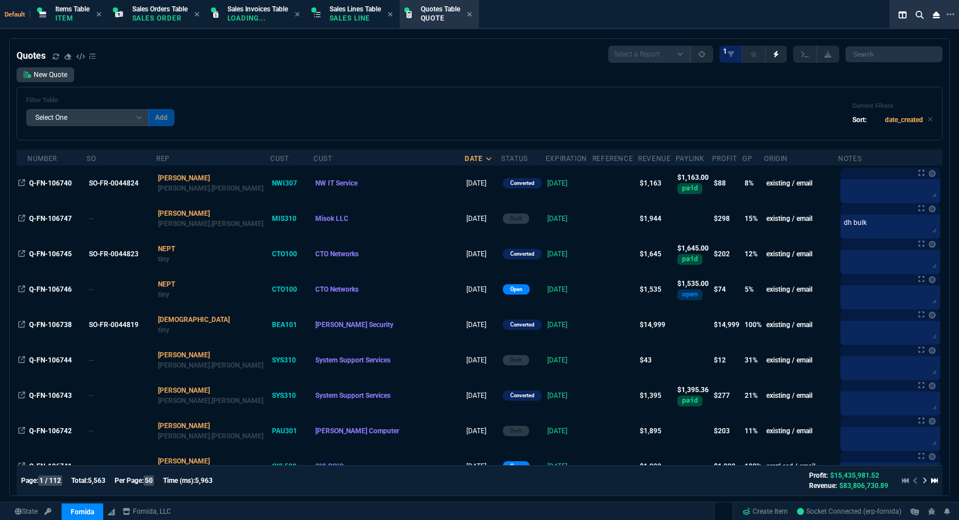
select select "12: [PERSON_NAME]"
select select
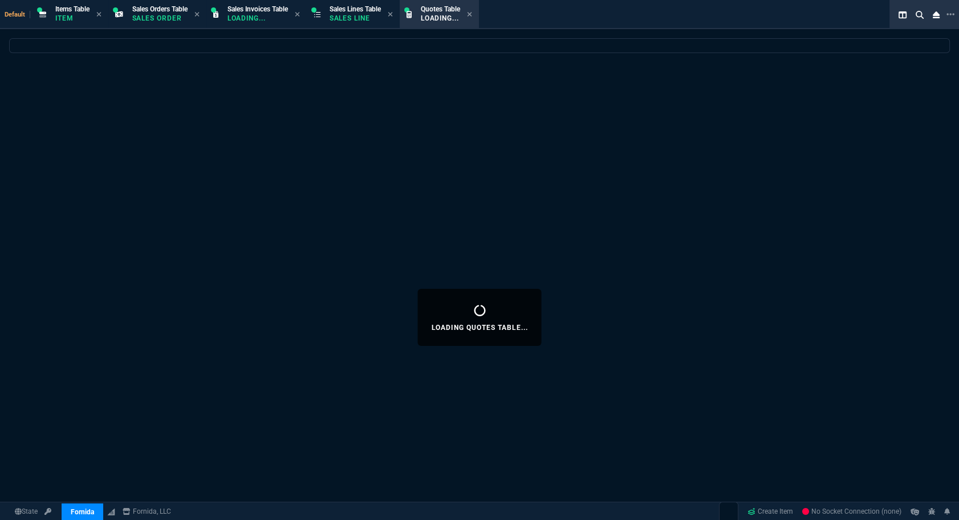
select select "12: [PERSON_NAME]"
select select
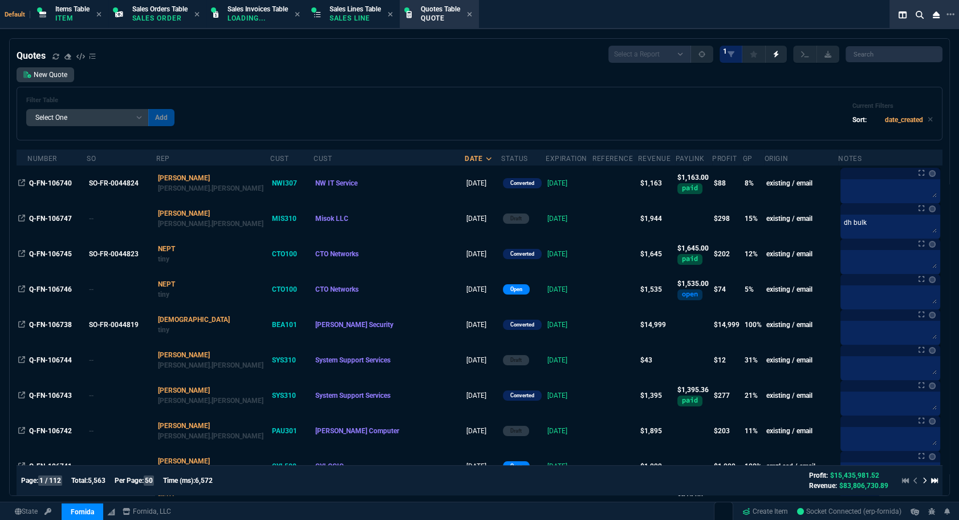
click at [1, 136] on div "Quotes Select a Report Fruit (MTD) APPROVED Quotes 1 New Quote Filter Table Sel…" at bounding box center [479, 317] width 959 height 558
select select "12: [PERSON_NAME]"
select select
